Goal: Navigation & Orientation: Understand site structure

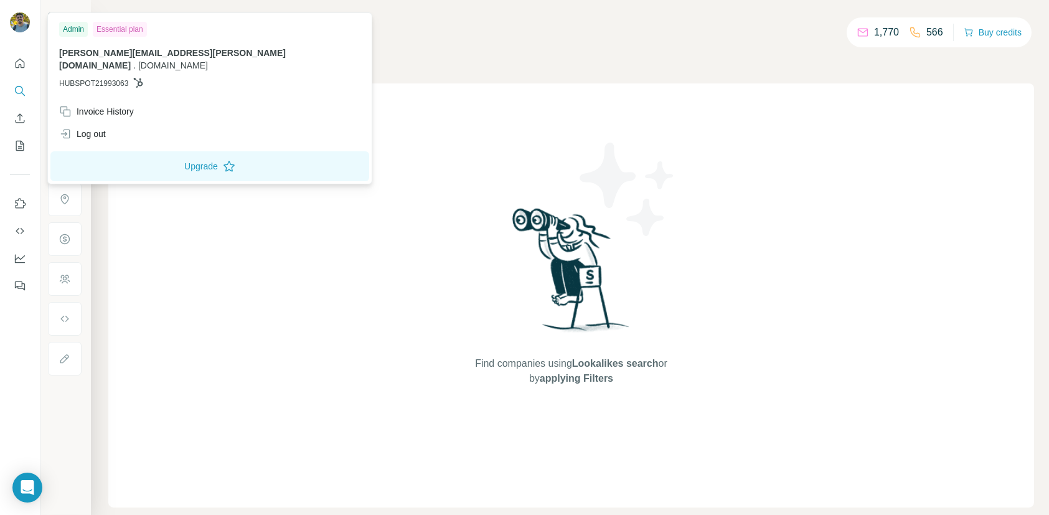
click at [26, 22] on img at bounding box center [20, 22] width 20 height 20
click at [534, 36] on div "Search Companies People Find companies using Lookalikes search or by applying F…" at bounding box center [570, 257] width 959 height 515
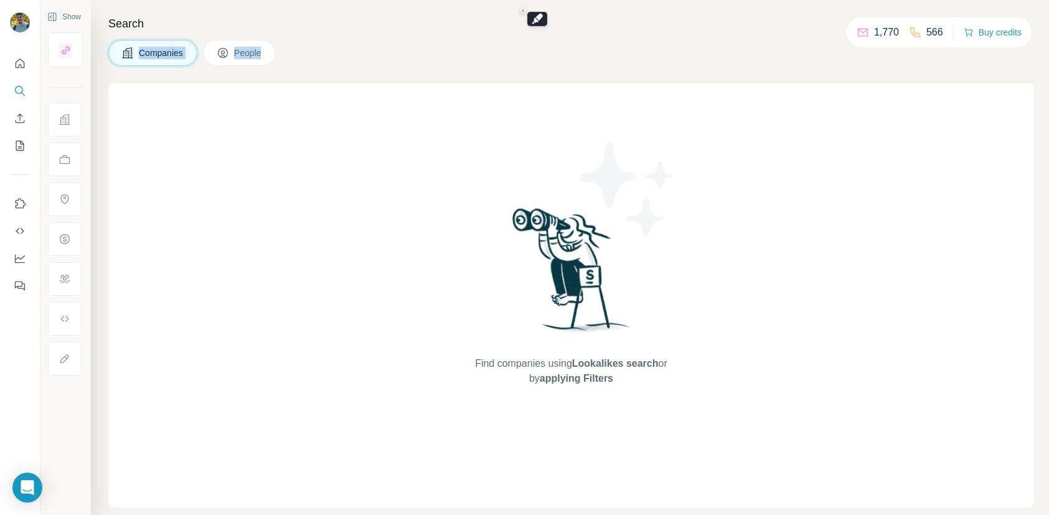
click at [335, 62] on div "Companies People" at bounding box center [571, 53] width 926 height 26
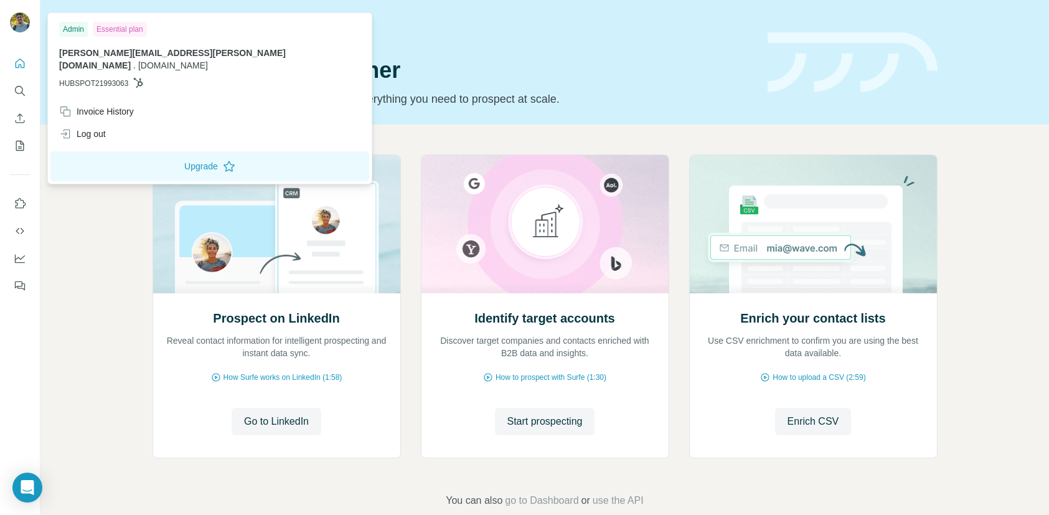
click at [77, 31] on div "Admin" at bounding box center [73, 29] width 29 height 15
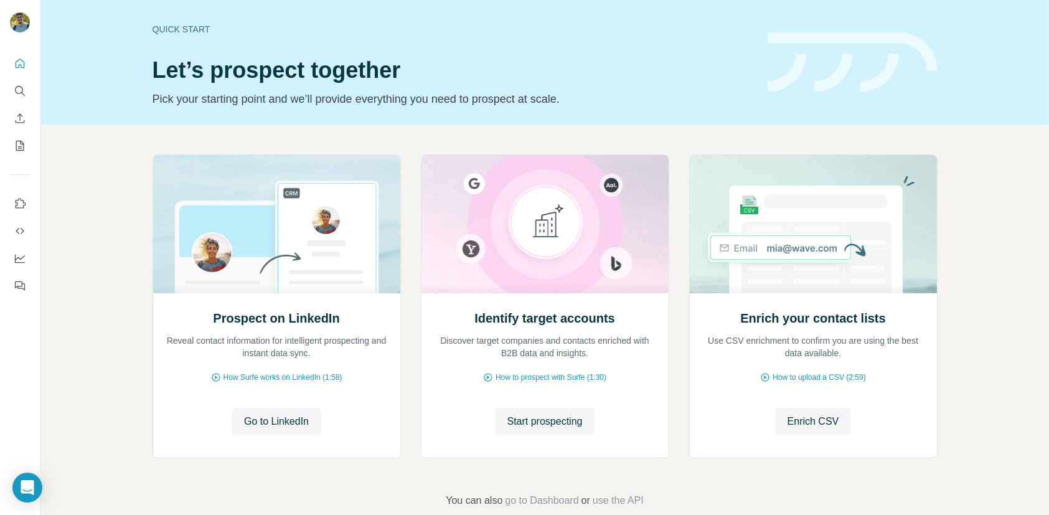
click at [1022, 169] on div "Prospect on LinkedIn Reveal contact information for intelligent prospecting and…" at bounding box center [544, 332] width 1009 height 414
click at [24, 493] on icon "Open Intercom Messenger" at bounding box center [27, 488] width 16 height 16
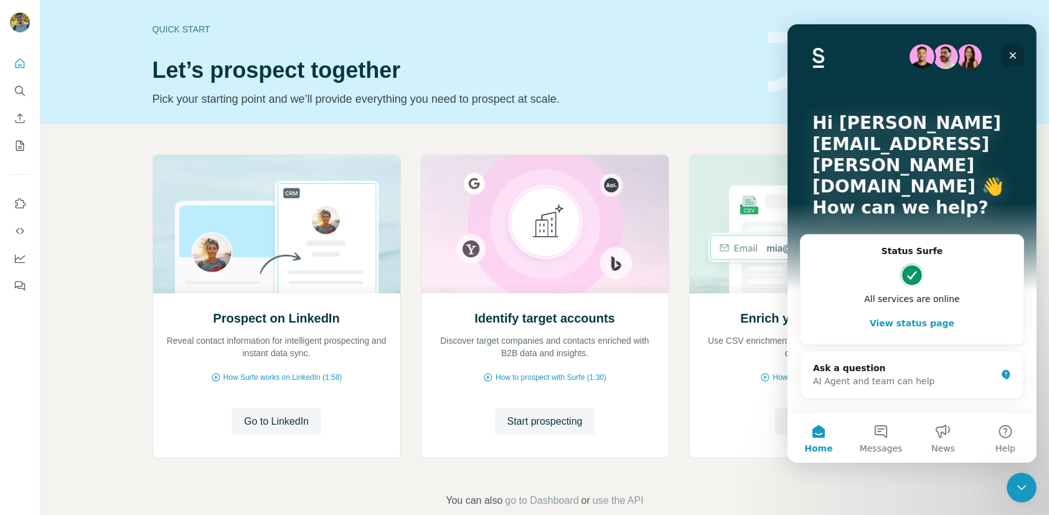
click at [1010, 55] on icon "Close" at bounding box center [1013, 55] width 10 height 10
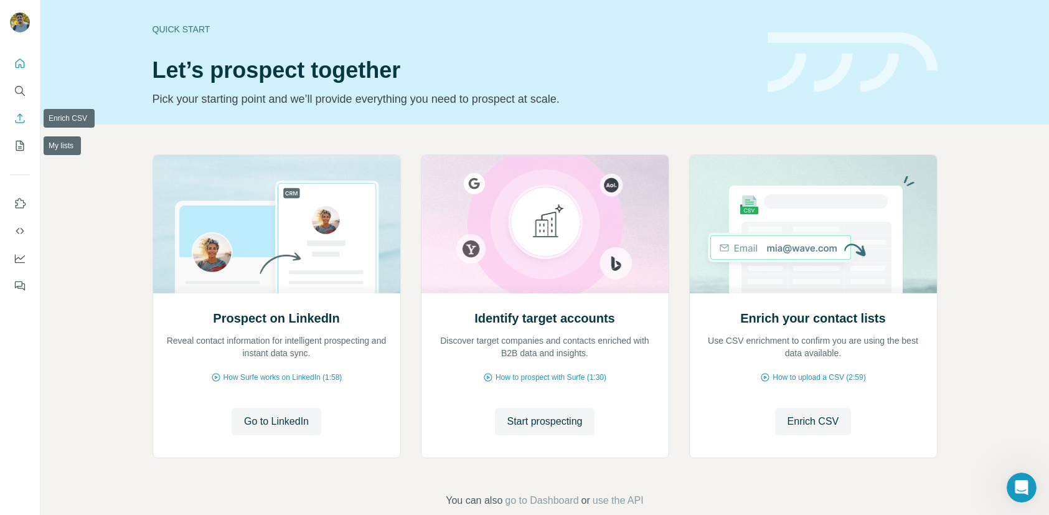
click at [24, 115] on icon "Enrich CSV" at bounding box center [20, 118] width 12 height 12
click at [25, 100] on button "Search" at bounding box center [20, 91] width 20 height 22
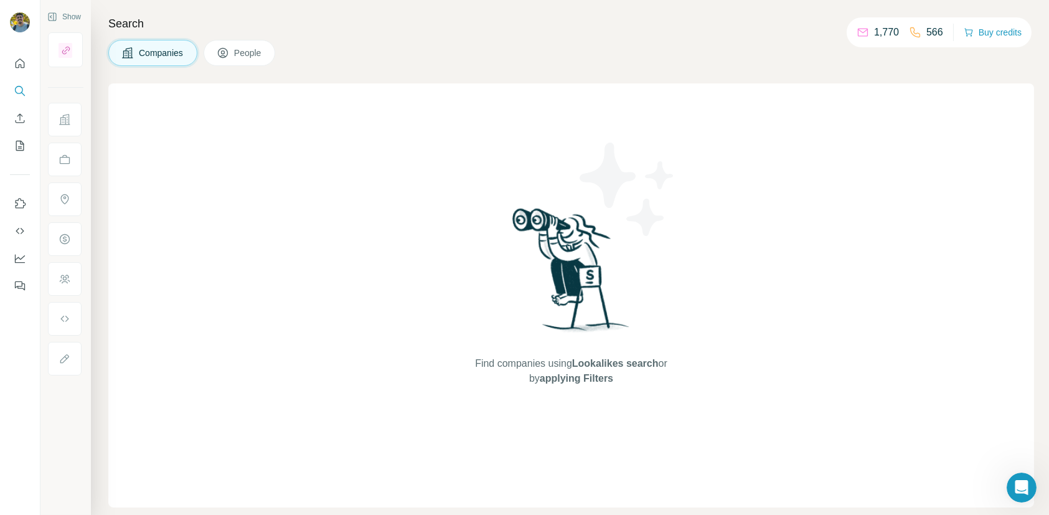
click at [223, 52] on icon at bounding box center [223, 53] width 6 height 7
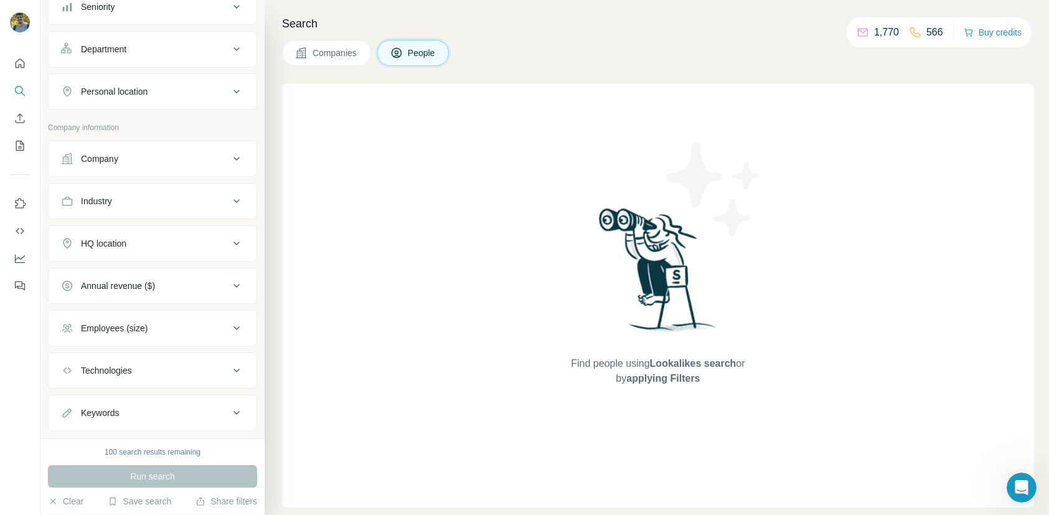
scroll to position [178, 0]
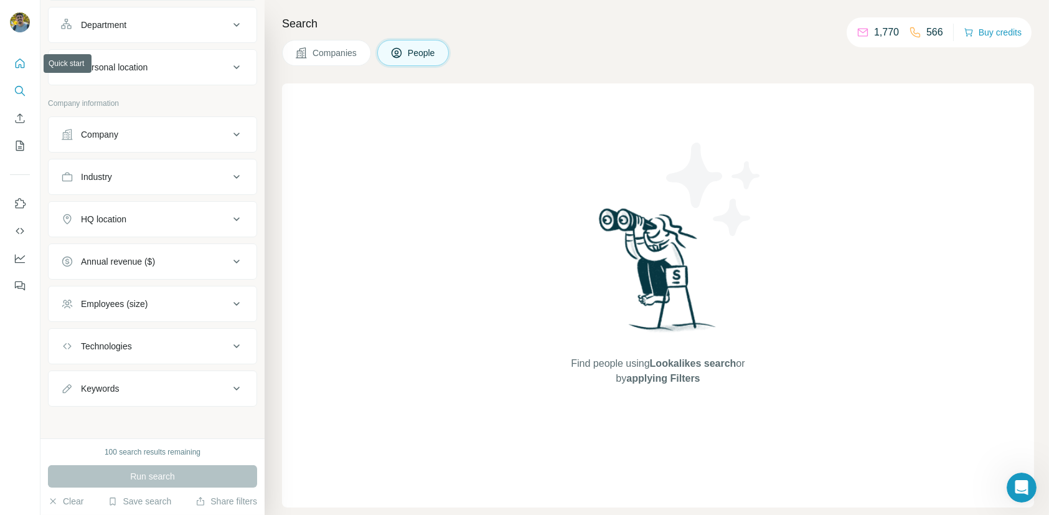
click at [22, 65] on icon "Quick start" at bounding box center [20, 63] width 12 height 12
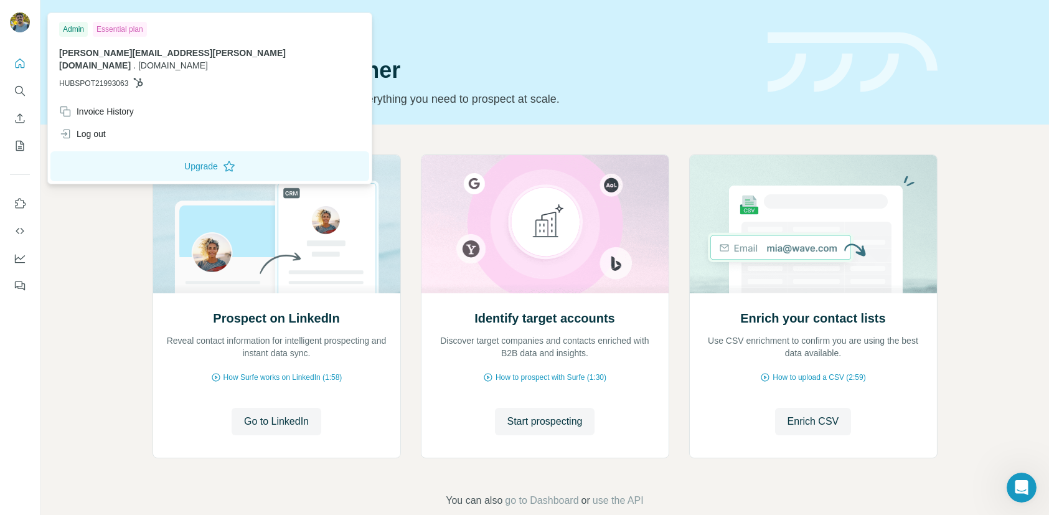
click at [22, 27] on img at bounding box center [20, 22] width 20 height 20
click at [98, 80] on div "Admin Essential plan elias.godinho@math.group . math.group HUBSPOT21993063" at bounding box center [209, 58] width 319 height 85
click at [27, 67] on button "Quick start" at bounding box center [20, 63] width 20 height 22
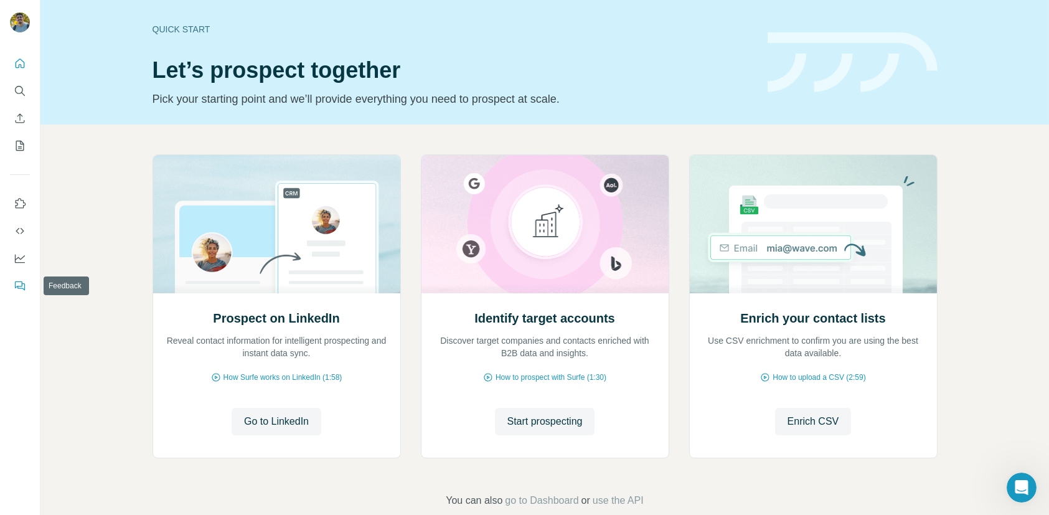
click at [26, 290] on button "Feedback" at bounding box center [20, 286] width 20 height 22
click at [21, 260] on icon "Dashboard" at bounding box center [20, 258] width 12 height 12
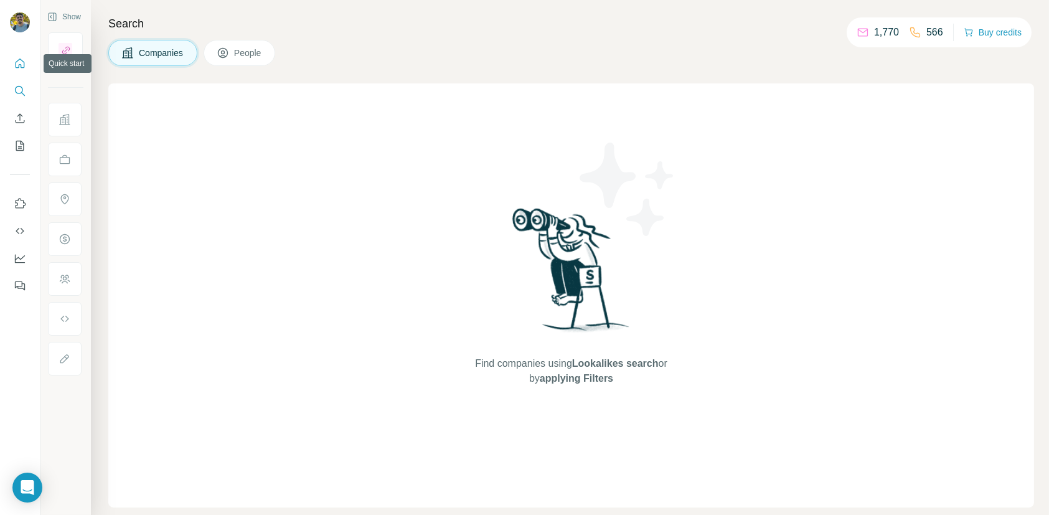
click at [26, 69] on icon "Quick start" at bounding box center [20, 63] width 12 height 12
